Goal: Navigation & Orientation: Go to known website

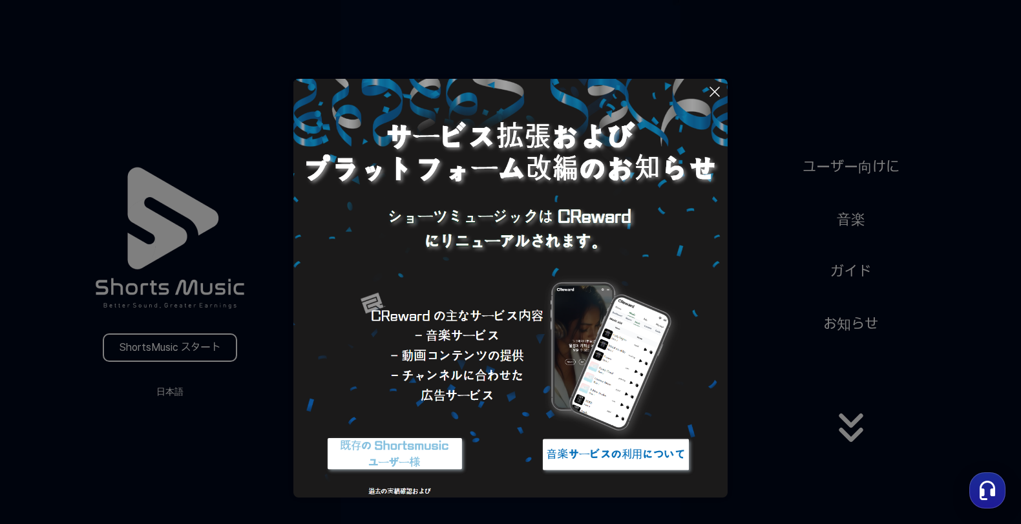
click at [857, 94] on button at bounding box center [510, 262] width 1021 height 524
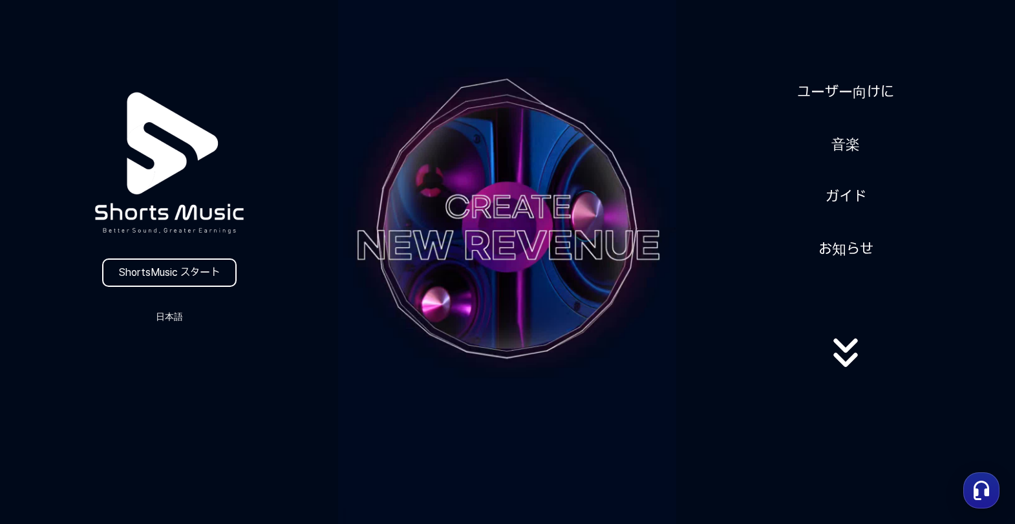
scroll to position [259, 0]
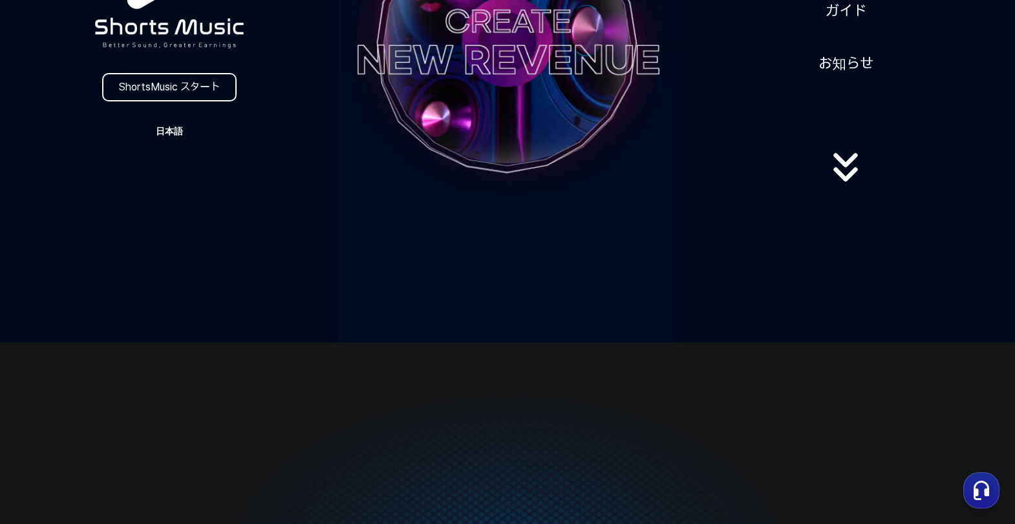
click at [164, 133] on button "日本語" at bounding box center [169, 131] width 62 height 18
click at [160, 182] on button "日本語" at bounding box center [169, 185] width 52 height 13
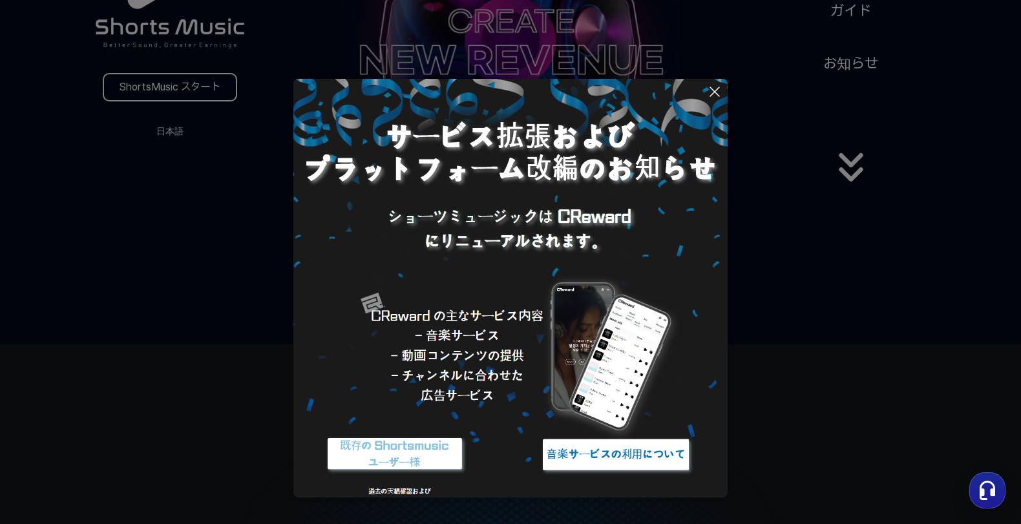
click at [892, 233] on button at bounding box center [510, 262] width 1021 height 524
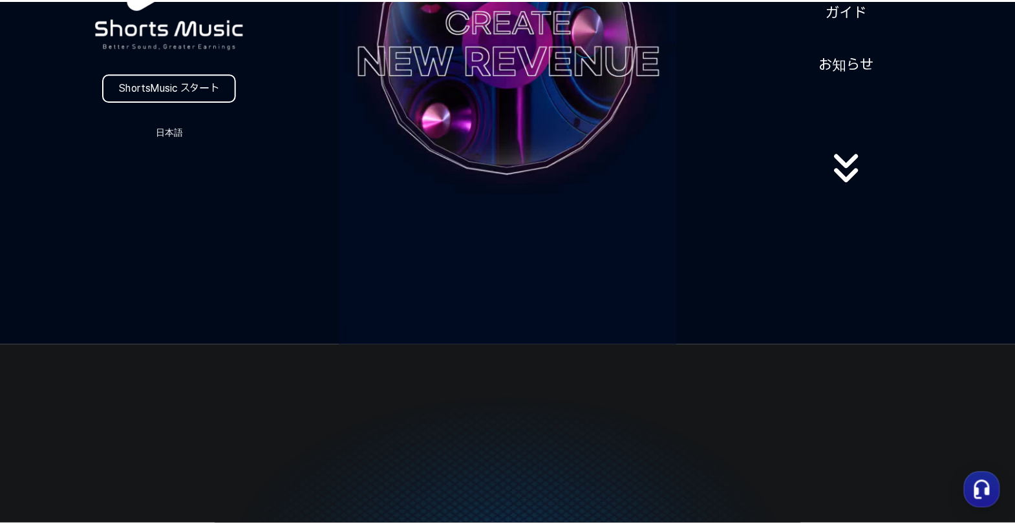
scroll to position [259, 0]
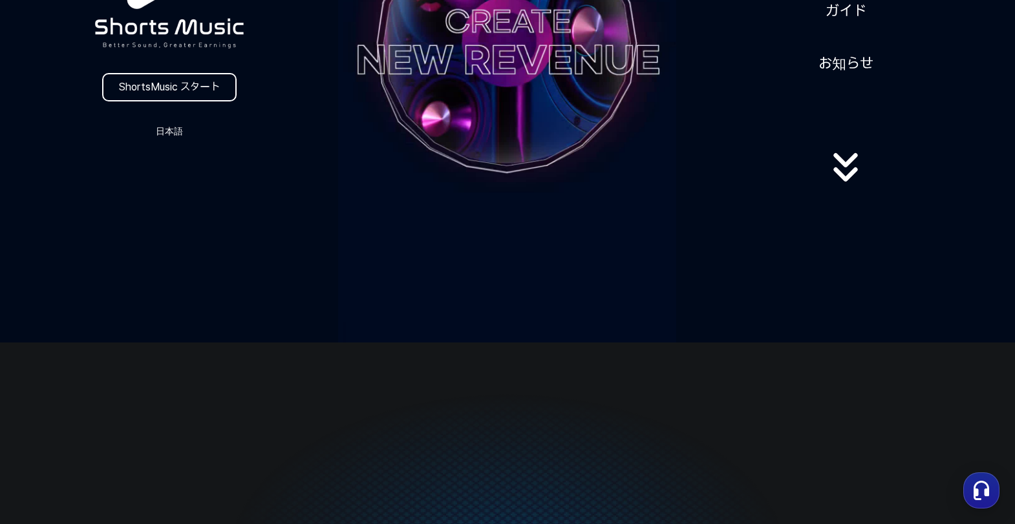
click at [853, 185] on icon at bounding box center [845, 168] width 83 height 52
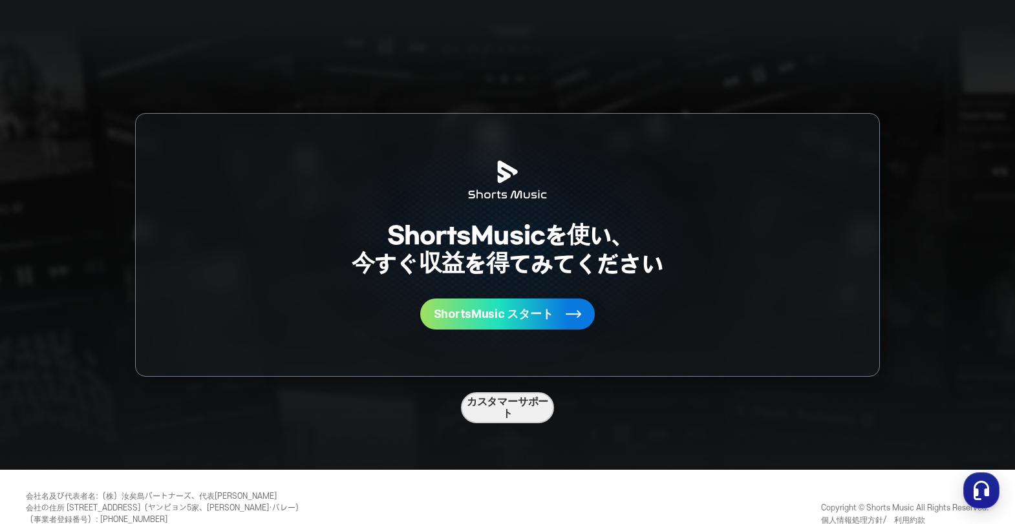
scroll to position [3385, 0]
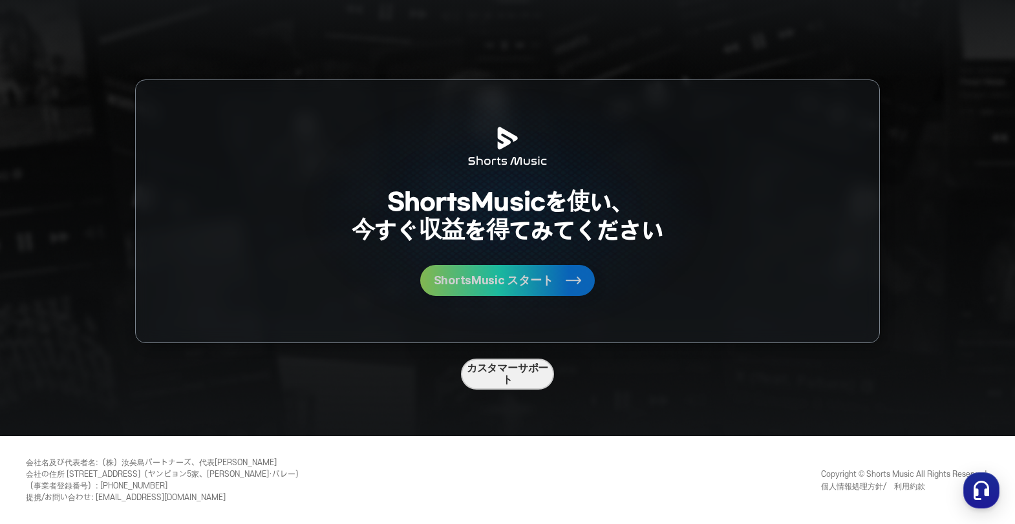
click at [547, 290] on button "ShortsMusic スタート" at bounding box center [507, 280] width 175 height 31
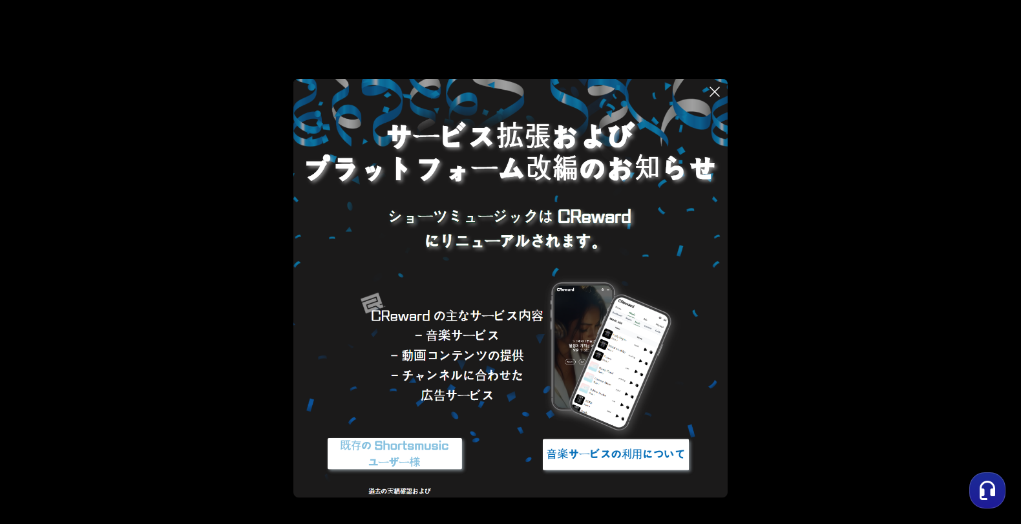
click at [718, 87] on icon at bounding box center [715, 92] width 16 height 16
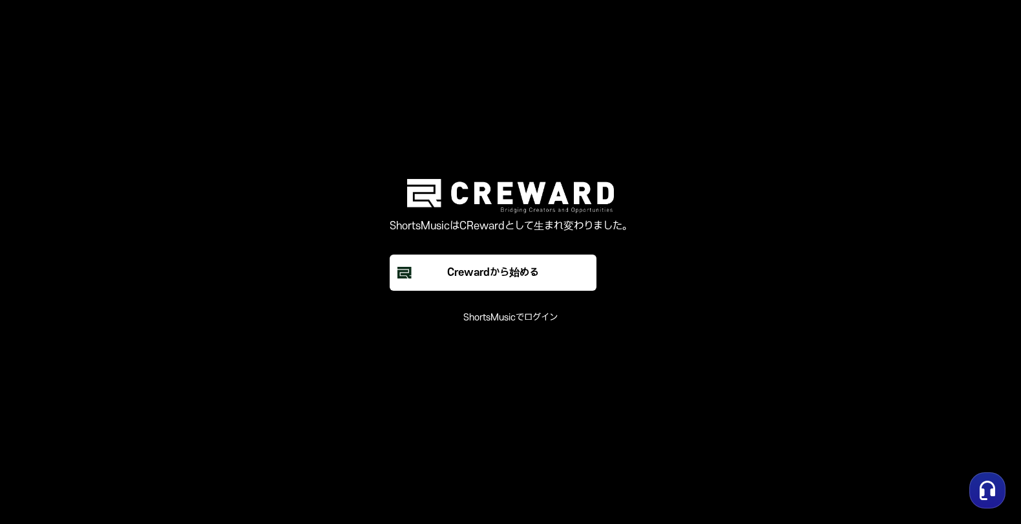
click at [895, 69] on main "ShortsMusicはCRewardとして生まれ変わりました。 Crewardから始める ShortsMusicでログイン" at bounding box center [510, 262] width 1021 height 524
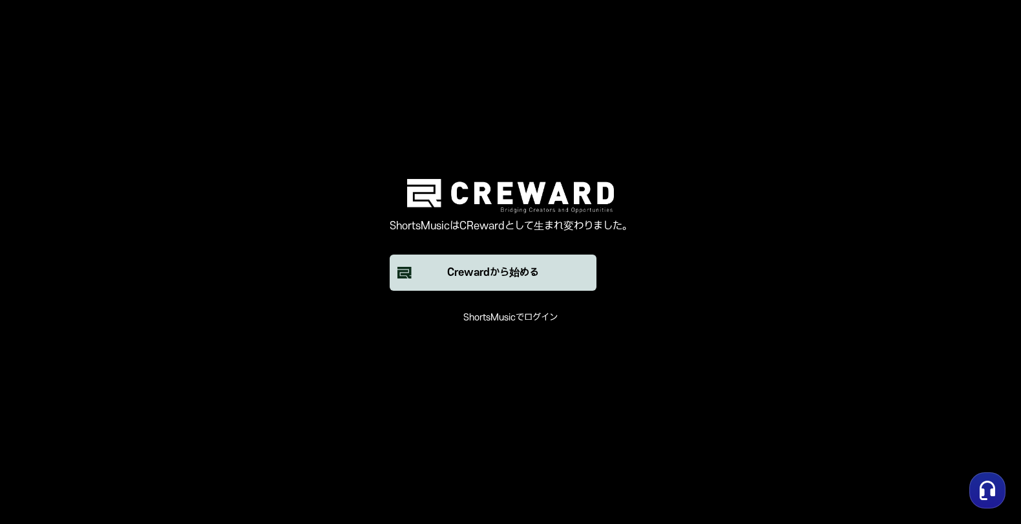
click at [546, 265] on button "Crewardから始める" at bounding box center [493, 273] width 207 height 36
